Goal: Find specific page/section: Find specific page/section

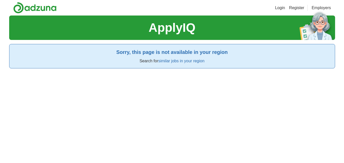
click at [165, 61] on link "similar jobs in your region" at bounding box center [182, 61] width 46 height 4
click at [163, 62] on link "similar jobs in your region" at bounding box center [182, 61] width 46 height 4
